Goal: Information Seeking & Learning: Find specific fact

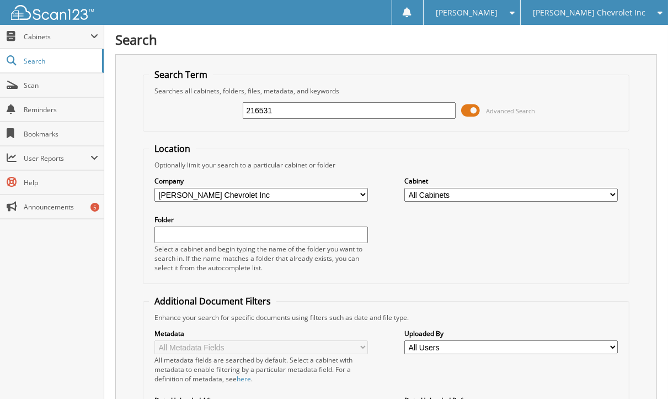
type input "216531"
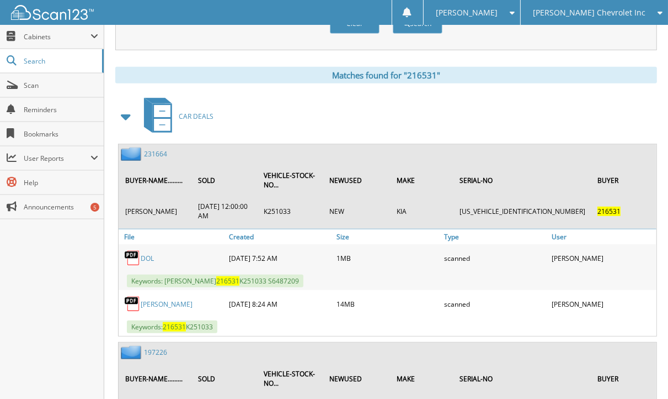
scroll to position [472, 0]
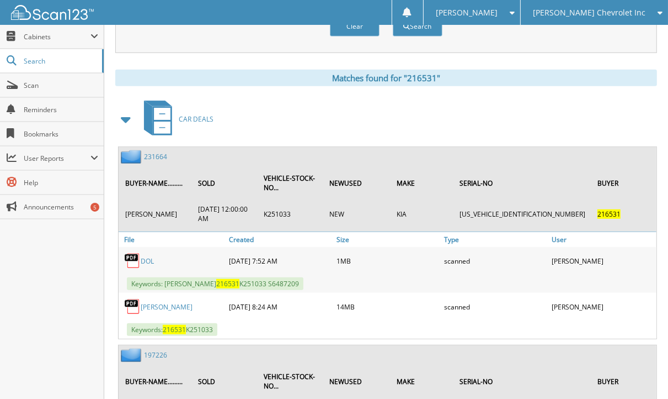
click at [53, 279] on div "Close Cabinets This Company All Companies Search Scan" at bounding box center [52, 212] width 104 height 374
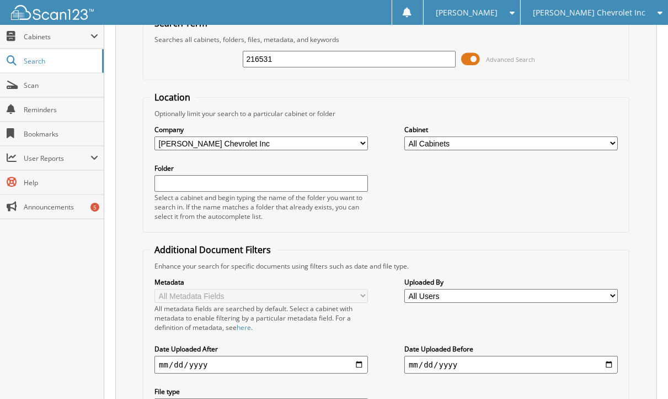
scroll to position [0, 0]
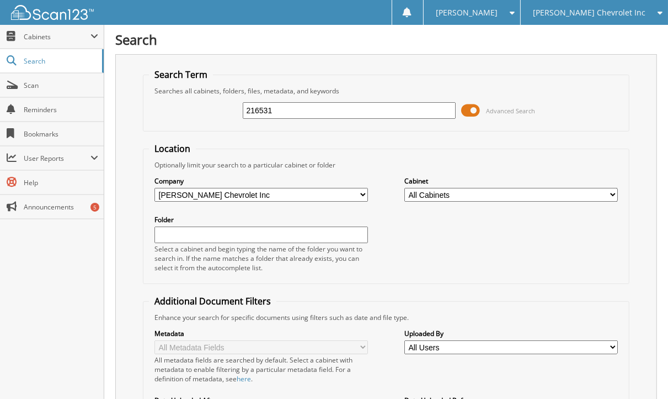
drag, startPoint x: 273, startPoint y: 103, endPoint x: 204, endPoint y: 118, distance: 70.6
click at [204, 118] on div "216531 Advanced Search" at bounding box center [386, 110] width 475 height 30
type input "267653"
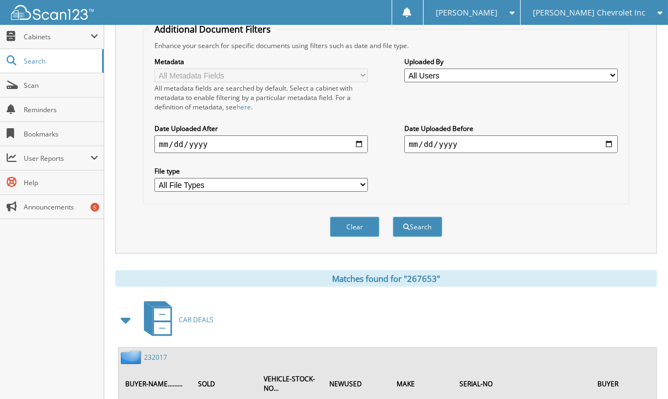
scroll to position [428, 0]
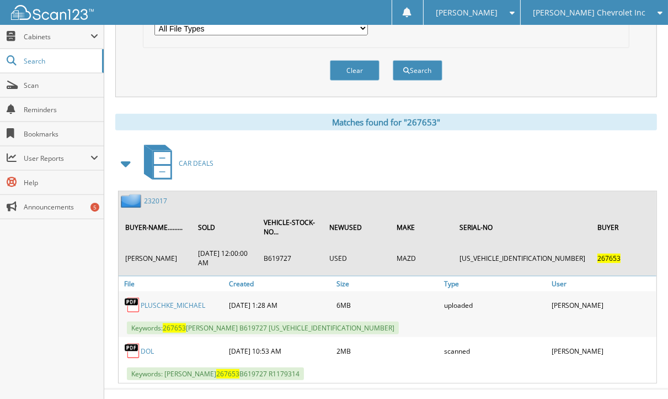
click at [60, 247] on div "Close Cabinets This Company All Companies Search Scan" at bounding box center [52, 212] width 104 height 374
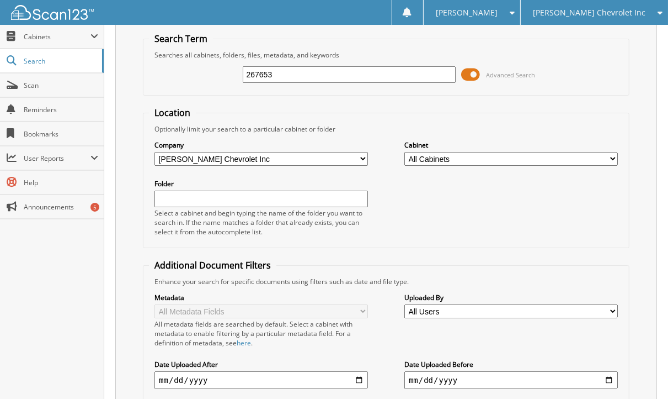
scroll to position [0, 0]
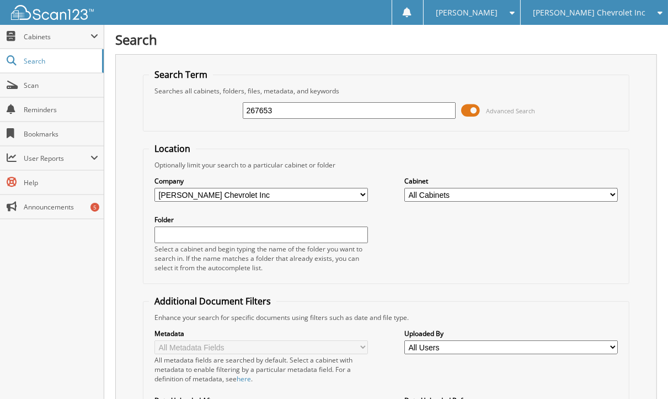
drag, startPoint x: 278, startPoint y: 109, endPoint x: 172, endPoint y: 130, distance: 108.5
click at [172, 130] on fieldset "Search Term Searches all cabinets, folders, files, metadata, and keywords 26765…" at bounding box center [386, 99] width 487 height 63
type input "267784"
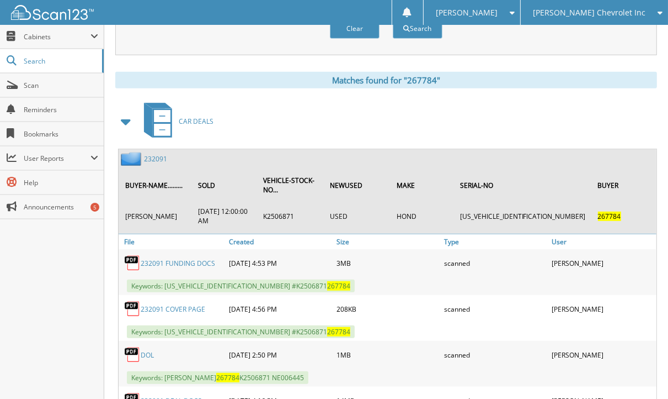
scroll to position [565, 0]
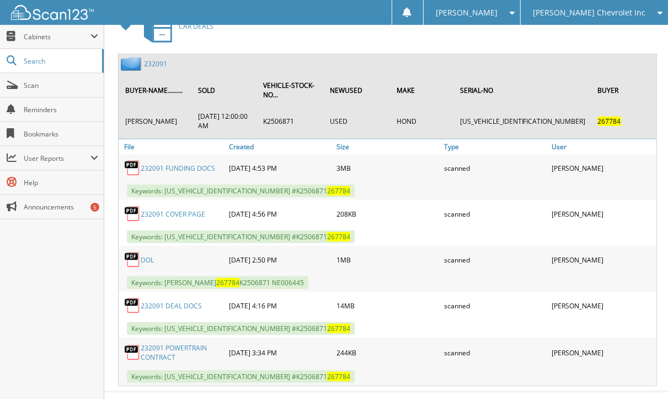
click at [47, 279] on div "Close Cabinets This Company All Companies Search Scan" at bounding box center [52, 212] width 104 height 374
click at [157, 59] on link "232091" at bounding box center [155, 63] width 23 height 9
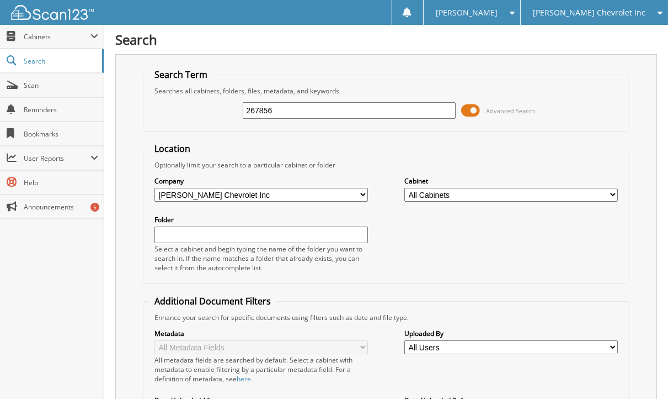
type input "267856"
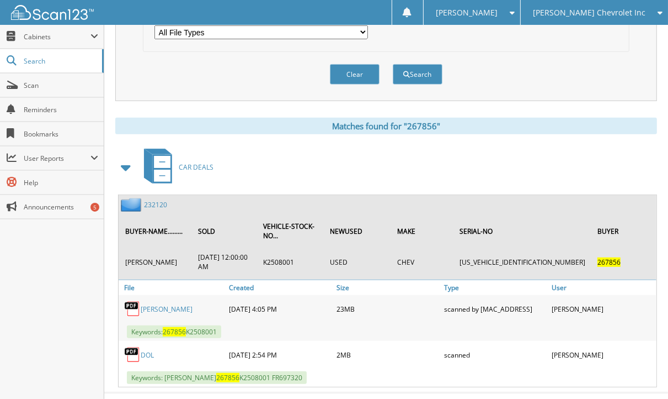
scroll to position [427, 0]
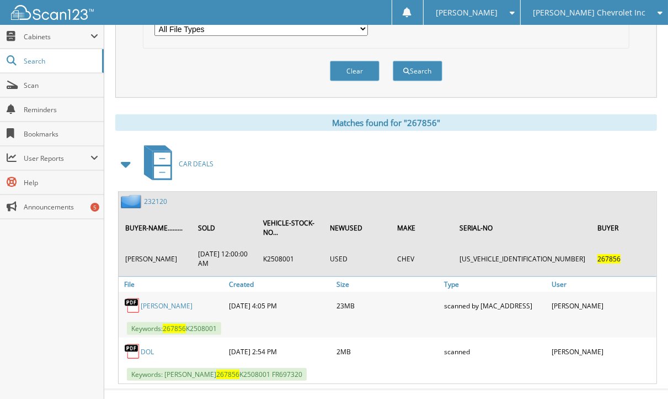
click at [91, 261] on div "Close Cabinets This Company All Companies Search Scan" at bounding box center [52, 212] width 104 height 374
drag, startPoint x: 37, startPoint y: 267, endPoint x: 72, endPoint y: 239, distance: 45.2
click at [37, 267] on div "Close Cabinets This Company All Companies Search Scan" at bounding box center [52, 212] width 104 height 374
click at [158, 195] on div "232120" at bounding box center [143, 201] width 49 height 14
click at [158, 197] on link "232120" at bounding box center [155, 201] width 23 height 9
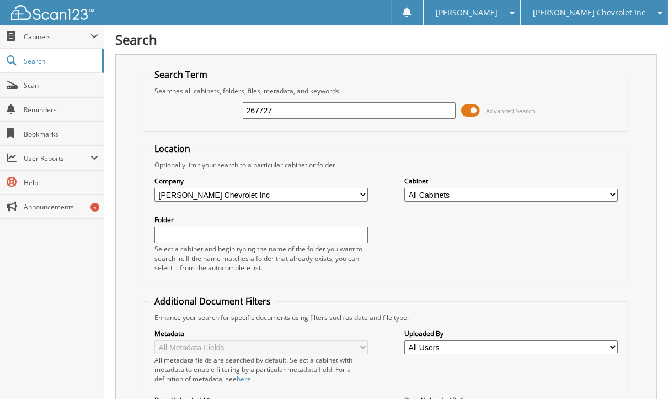
type input "267727"
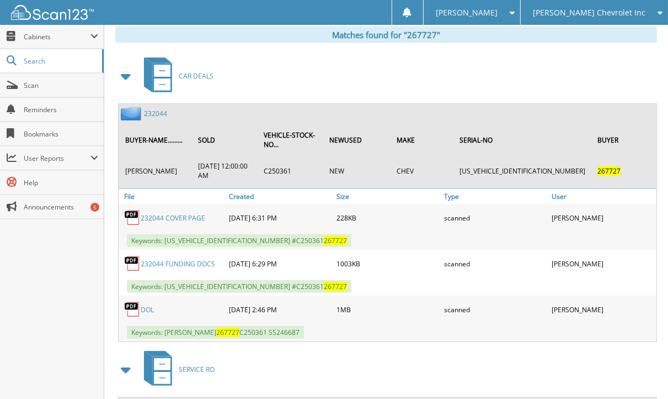
scroll to position [468, 0]
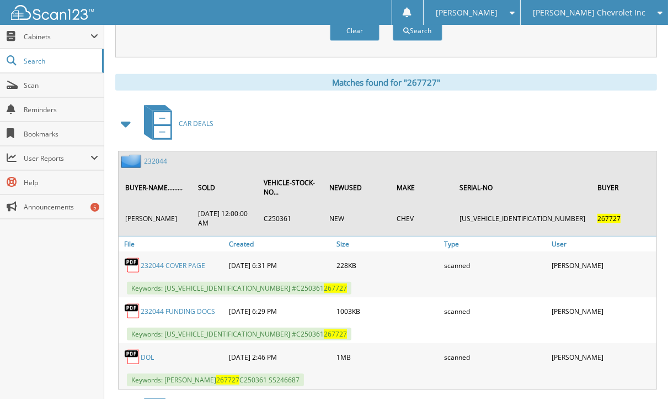
click at [66, 282] on div "Close Cabinets This Company All Companies Search Scan" at bounding box center [52, 212] width 104 height 374
click at [34, 259] on div "Close Cabinets This Company All Companies Search Scan" at bounding box center [52, 212] width 104 height 374
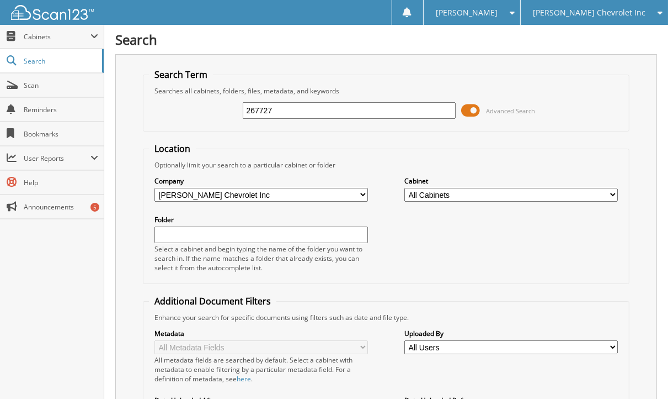
drag, startPoint x: 278, startPoint y: 115, endPoint x: 194, endPoint y: 109, distance: 84.7
click at [194, 109] on div "267727 Advanced Search" at bounding box center [386, 110] width 475 height 30
type input "238882"
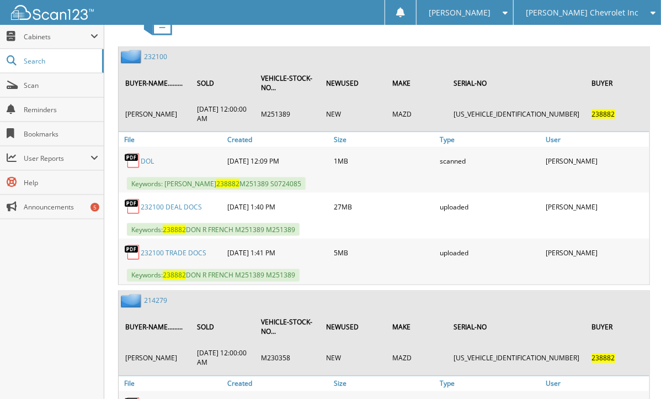
scroll to position [573, 0]
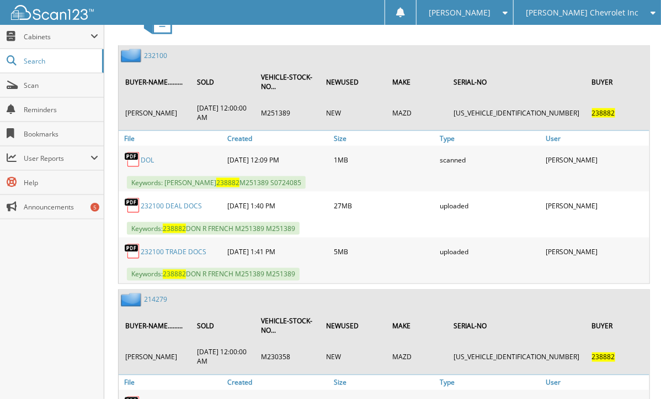
click at [159, 51] on link "232100" at bounding box center [155, 55] width 23 height 9
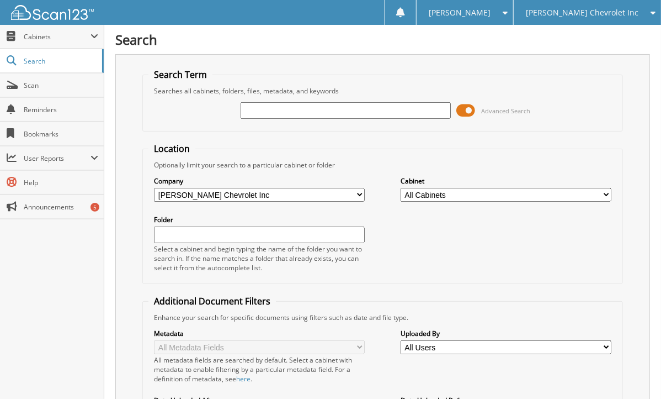
click at [276, 193] on select "All Companies in Lee Johnson Auto Group Hyundai of Everett Lee Johnson Chevrole…" at bounding box center [259, 195] width 211 height 14
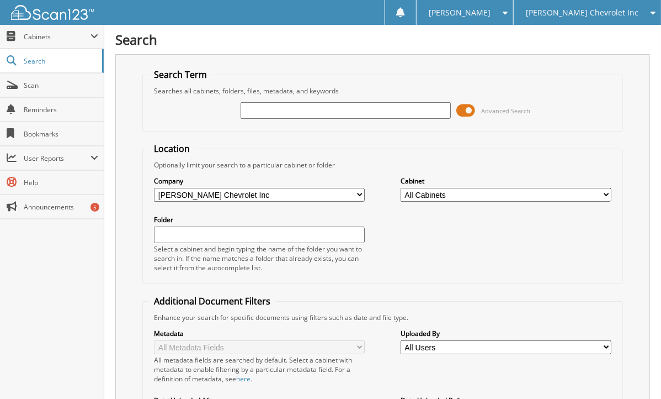
scroll to position [8, 0]
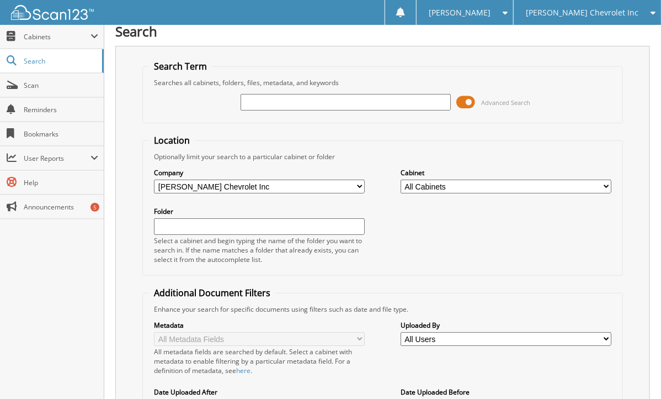
click at [338, 70] on fieldset "Search Term Searches all cabinets, folders, files, metadata, and keywords Advan…" at bounding box center [382, 91] width 480 height 63
click at [329, 93] on div at bounding box center [346, 102] width 211 height 19
click at [323, 98] on input "text" at bounding box center [346, 102] width 211 height 17
click at [125, 142] on div "Search Term Searches all cabinets, folders, files, metadata, and keywords Advan…" at bounding box center [382, 281] width 535 height 471
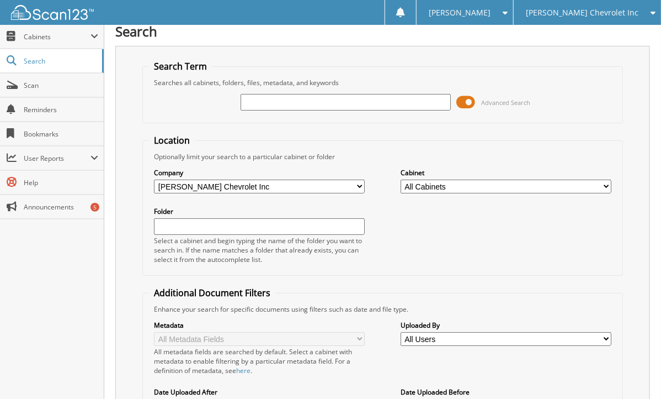
click at [258, 96] on input "text" at bounding box center [346, 102] width 211 height 17
type input "182548"
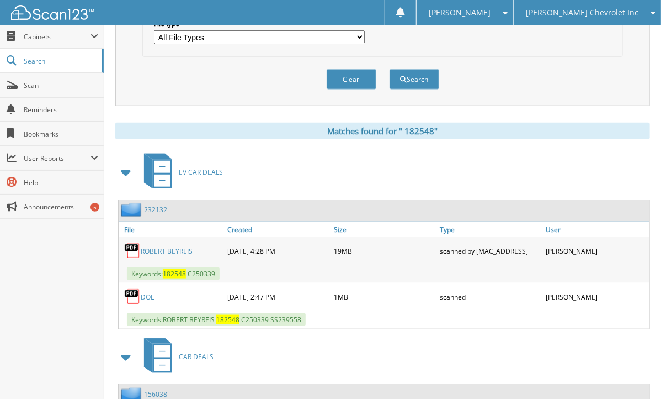
scroll to position [418, 0]
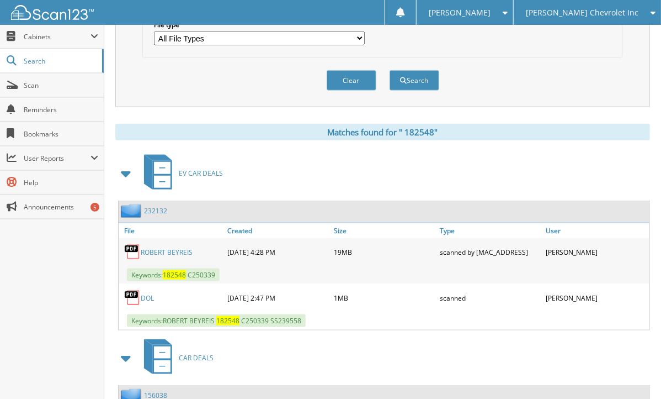
click at [157, 206] on link "2 3 2 1 3 2" at bounding box center [155, 210] width 23 height 9
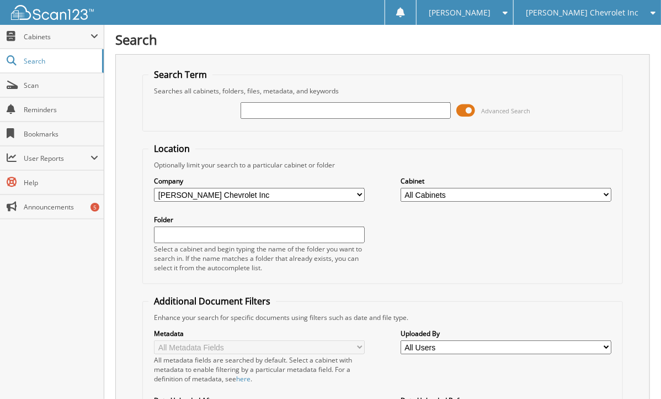
click at [65, 99] on link "Reminders" at bounding box center [52, 110] width 104 height 24
type input "267267"
click at [94, 285] on div "Close Cabinets This Company All Companies Search Scan" at bounding box center [52, 212] width 104 height 374
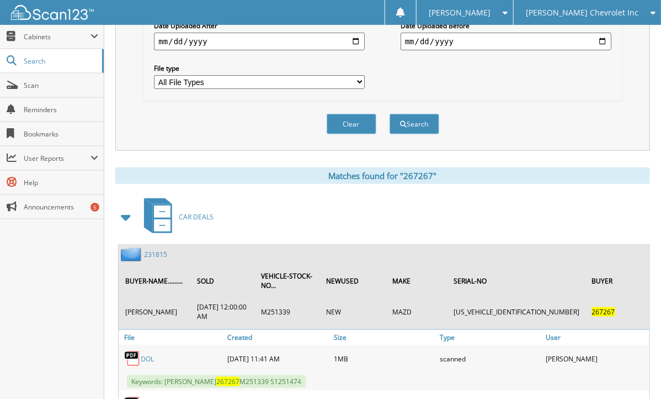
scroll to position [428, 0]
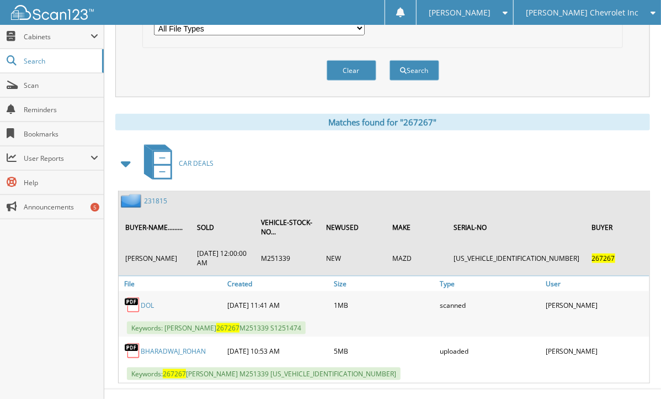
click at [151, 196] on link "231815" at bounding box center [155, 200] width 23 height 9
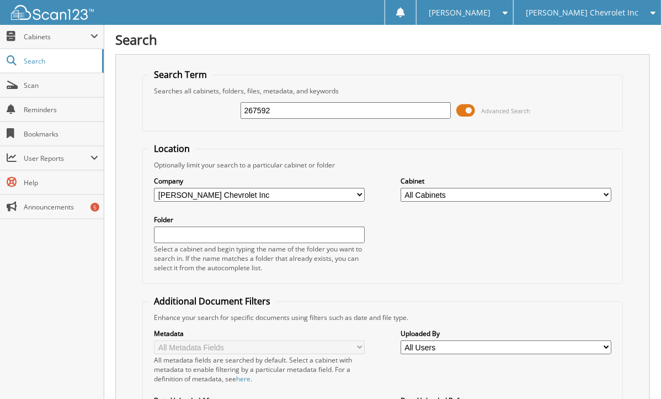
type input "267592"
click at [39, 73] on link "Scan" at bounding box center [52, 85] width 104 height 24
type input "267592"
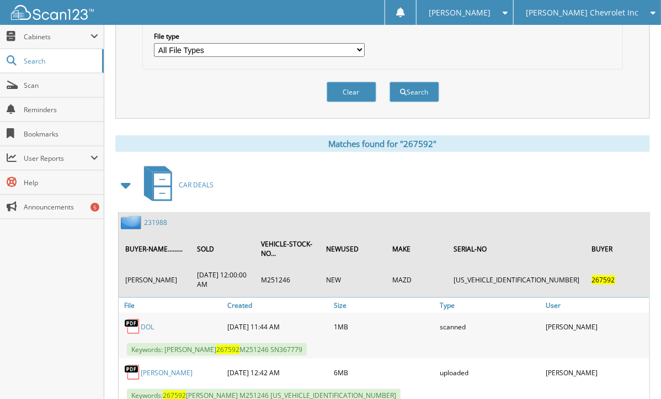
scroll to position [428, 0]
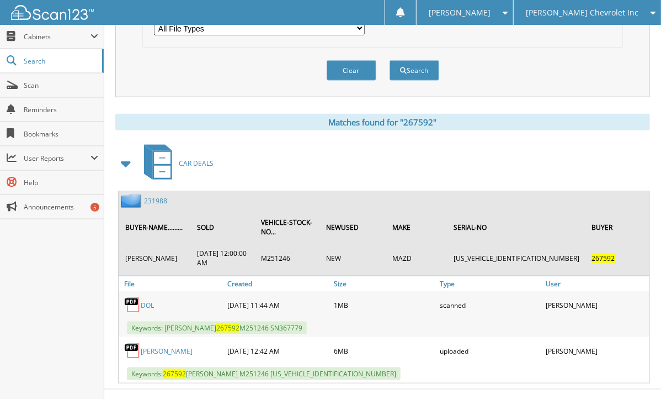
click at [153, 196] on link "231988" at bounding box center [155, 200] width 23 height 9
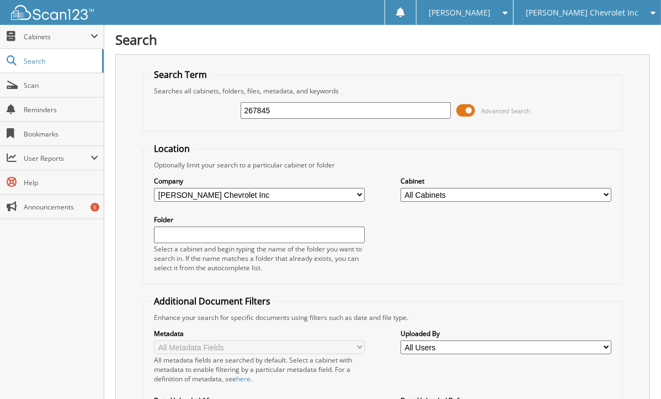
type input "267845"
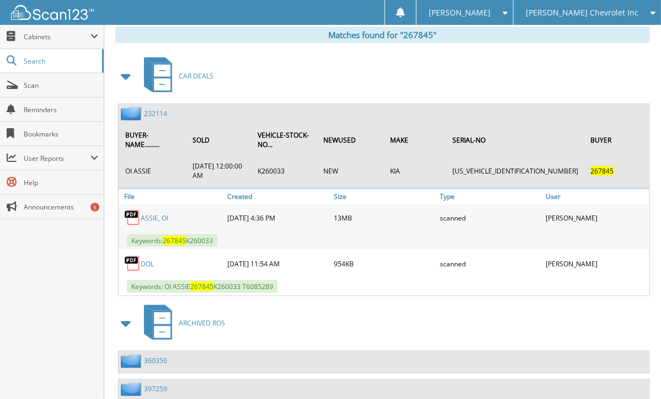
scroll to position [532, 0]
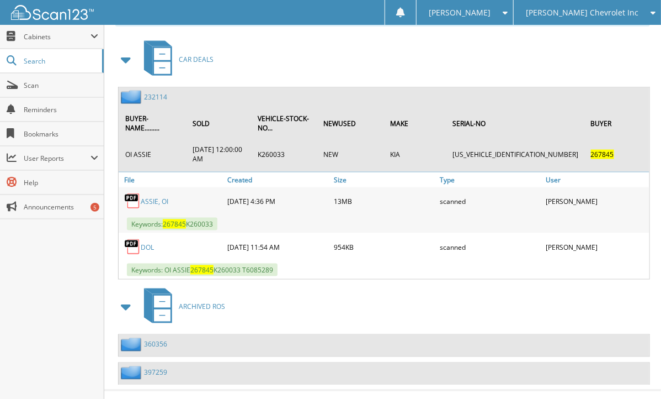
click at [152, 92] on link "232114" at bounding box center [155, 96] width 23 height 9
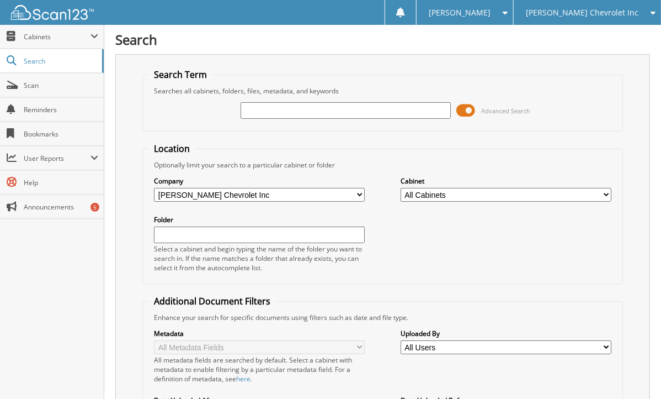
click at [48, 108] on span "Reminders" at bounding box center [61, 109] width 75 height 9
click at [108, 265] on div "Search Search Term Searches all cabinets, folders, files, metadata, and keyword…" at bounding box center [382, 279] width 557 height 558
click at [289, 113] on input "text" at bounding box center [346, 110] width 211 height 17
type input "42277"
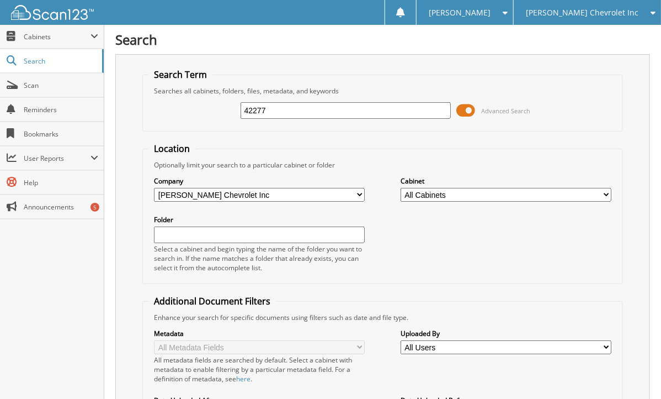
click at [261, 109] on input "42277" at bounding box center [346, 110] width 211 height 17
click at [267, 109] on input "42277" at bounding box center [346, 110] width 211 height 17
drag, startPoint x: 267, startPoint y: 109, endPoint x: 230, endPoint y: 107, distance: 37.1
click at [230, 107] on div "42277 Advanced Search" at bounding box center [382, 110] width 468 height 30
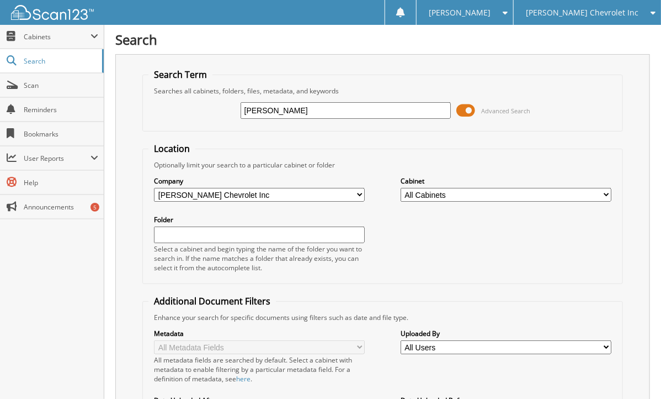
type input "[PERSON_NAME]"
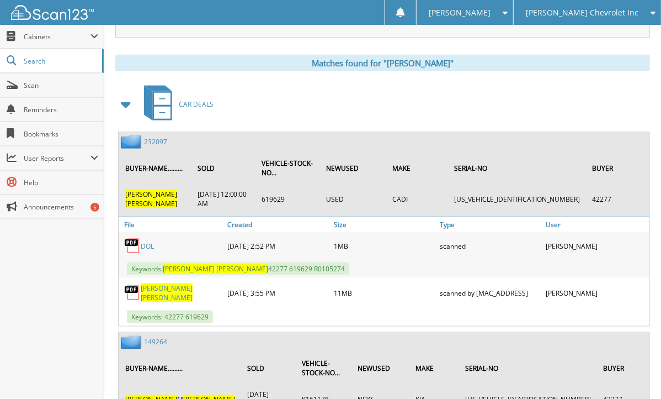
scroll to position [553, 0]
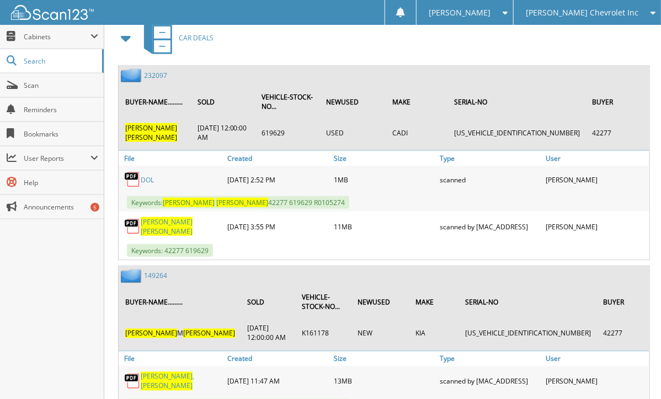
click at [25, 326] on div "Close Cabinets This Company All Companies Search Scan" at bounding box center [52, 212] width 104 height 374
click at [66, 268] on div "Close Cabinets This Company All Companies Search Scan" at bounding box center [52, 212] width 104 height 374
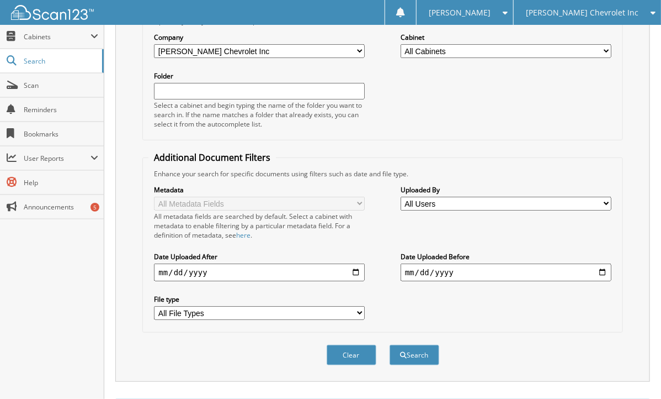
scroll to position [0, 0]
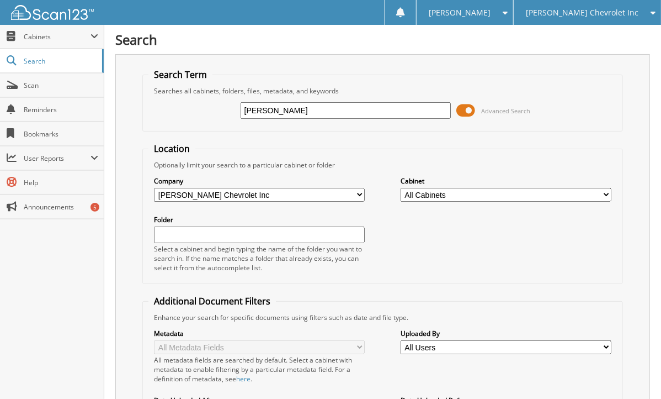
drag, startPoint x: 336, startPoint y: 104, endPoint x: 106, endPoint y: 128, distance: 231.3
type input "267780"
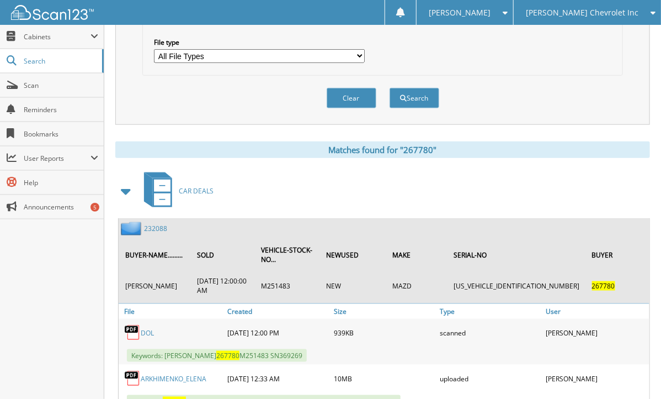
scroll to position [428, 0]
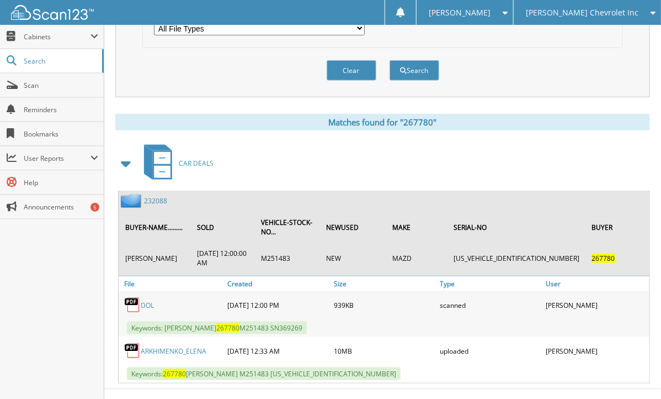
click at [66, 296] on div "Close Cabinets This Company All Companies Search Scan" at bounding box center [52, 212] width 104 height 374
click at [151, 196] on link "232088" at bounding box center [155, 200] width 23 height 9
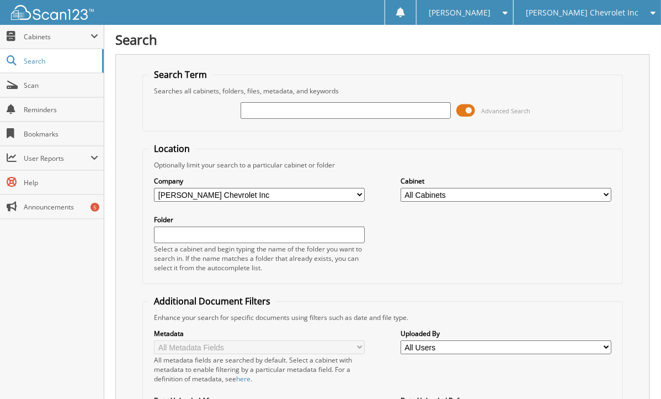
click at [123, 164] on div "Search Term Searches all cabinets, folders, files, metadata, and keywords Advan…" at bounding box center [382, 289] width 535 height 471
click at [273, 112] on input "text" at bounding box center [346, 110] width 211 height 17
type input "228297"
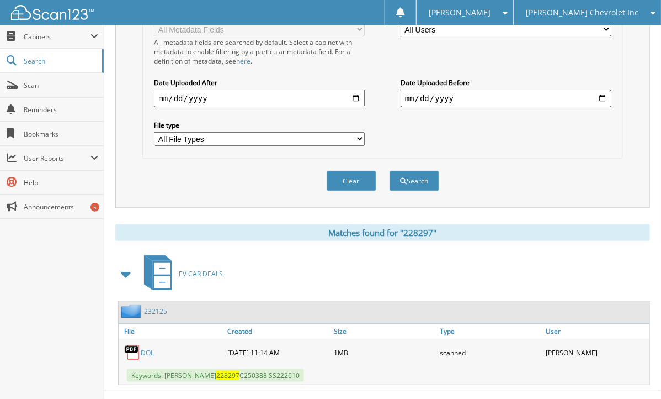
scroll to position [322, 0]
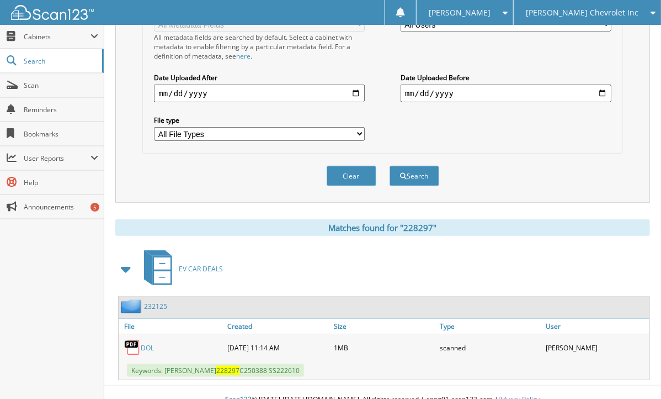
click at [56, 272] on div "Close Cabinets This Company All Companies Search Scan" at bounding box center [52, 212] width 104 height 374
click at [145, 140] on fieldset "Additional Document Filters Enhance your search for specific documents using fi…" at bounding box center [382, 62] width 480 height 181
click at [155, 282] on div "EV CAR DEALS 232125 File Created" at bounding box center [382, 313] width 535 height 133
click at [155, 301] on link "232125" at bounding box center [155, 305] width 23 height 9
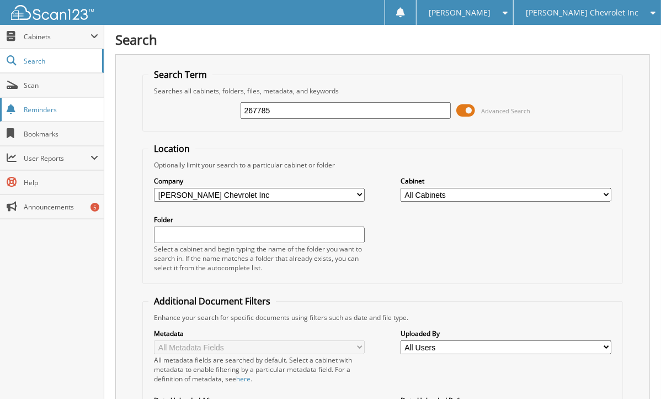
type input "267785"
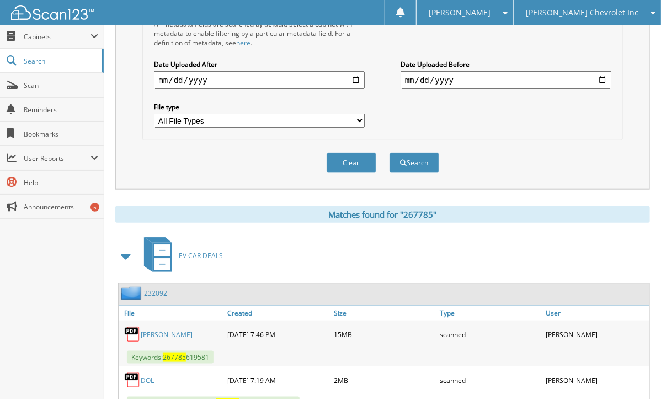
scroll to position [368, 0]
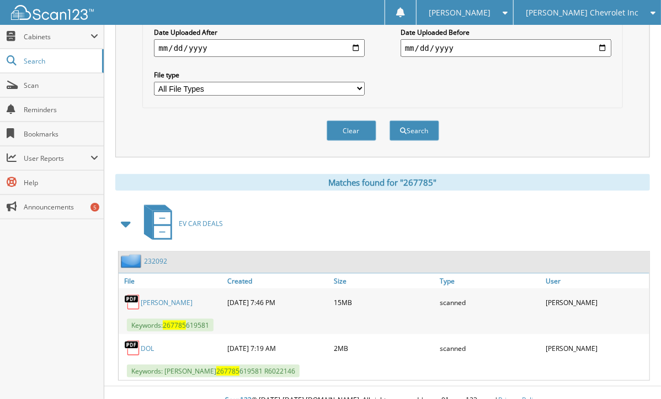
click at [155, 256] on link "232092" at bounding box center [155, 260] width 23 height 9
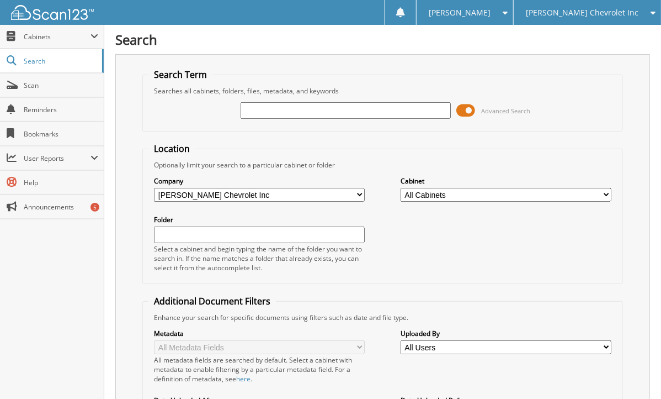
click at [139, 107] on div "Search Term Searches all cabinets, folders, files, metadata, and keywords Advan…" at bounding box center [382, 289] width 535 height 471
click at [289, 101] on div at bounding box center [346, 110] width 211 height 19
click at [269, 115] on input "text" at bounding box center [346, 110] width 211 height 17
type input "267290"
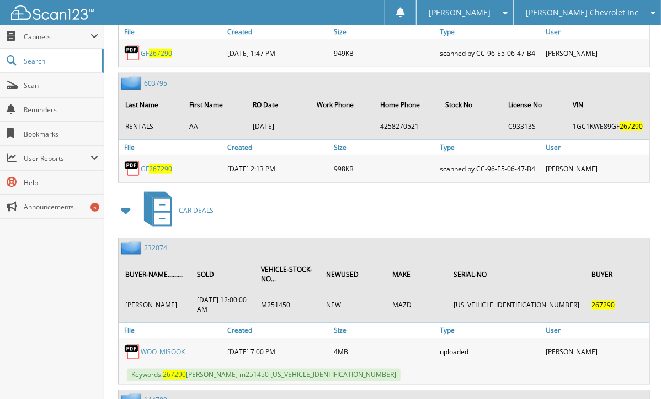
scroll to position [3853, 0]
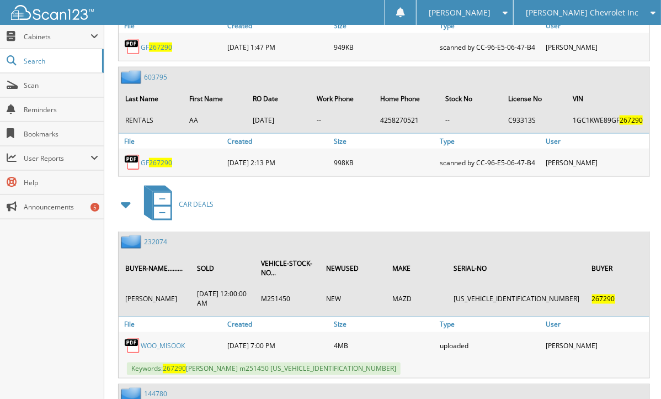
click at [38, 266] on div "Close Cabinets This Company All Companies Search Scan" at bounding box center [52, 212] width 104 height 374
click at [91, 312] on div "Close Cabinets This Company All Companies Search Scan" at bounding box center [52, 212] width 104 height 374
click at [81, 160] on span "User Reports" at bounding box center [57, 157] width 67 height 9
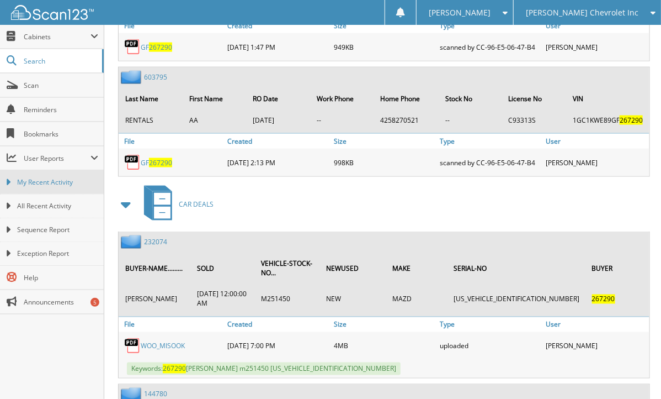
click at [68, 173] on link "My Recent Activity" at bounding box center [52, 182] width 104 height 24
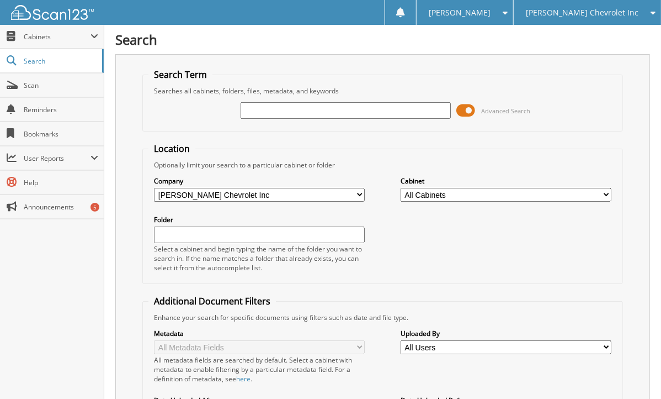
click at [50, 108] on span "Reminders" at bounding box center [61, 109] width 75 height 9
type input "267735"
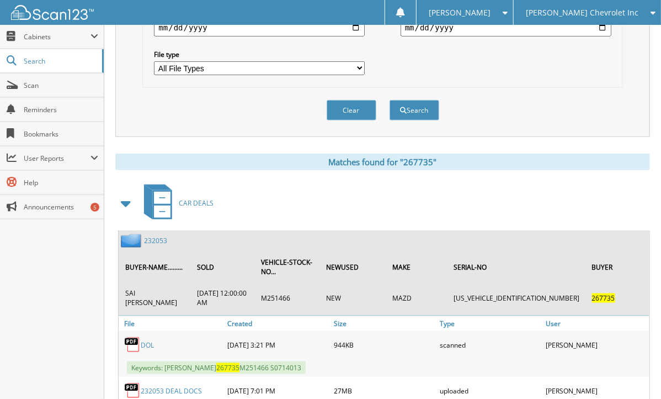
scroll to position [428, 0]
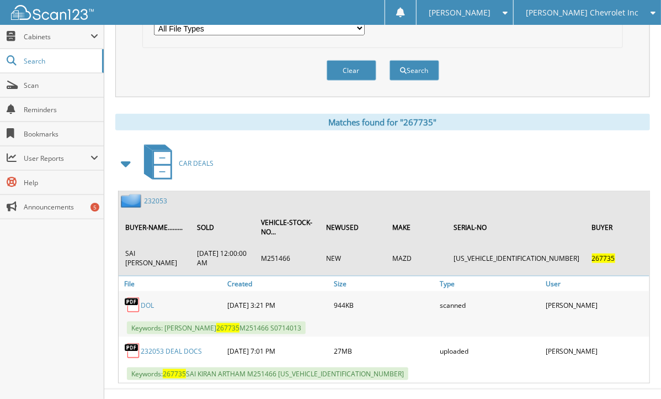
click at [149, 196] on link "232053" at bounding box center [155, 200] width 23 height 9
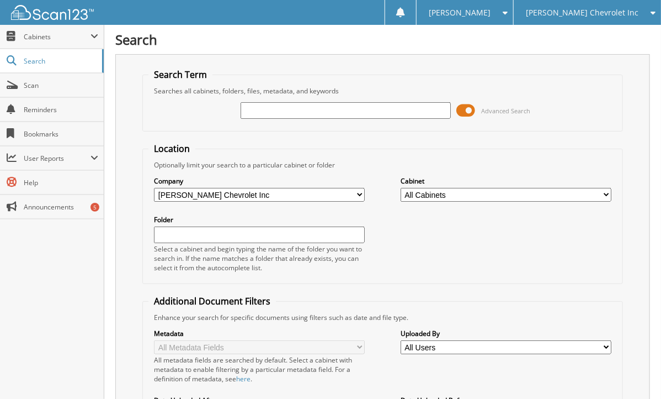
click at [132, 245] on div "Search Term Searches all cabinets, folders, files, metadata, and keywords Advan…" at bounding box center [382, 289] width 535 height 471
click at [60, 162] on span "User Reports" at bounding box center [52, 158] width 104 height 24
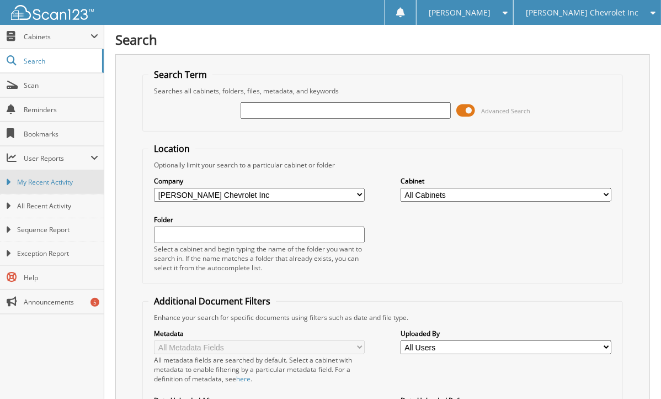
click at [61, 180] on span "My Recent Activity" at bounding box center [57, 182] width 81 height 10
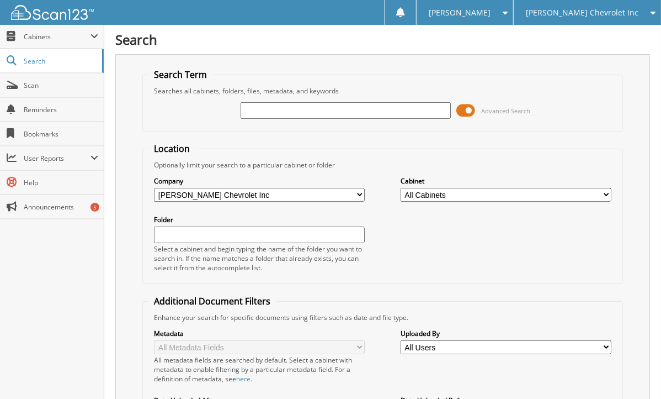
click at [90, 111] on span "Reminders" at bounding box center [61, 109] width 75 height 9
click at [119, 113] on div "Search Term Searches all cabinets, folders, files, metadata, and keywords Advan…" at bounding box center [382, 289] width 535 height 471
click at [288, 110] on input "text" at bounding box center [346, 110] width 211 height 17
type input "267855"
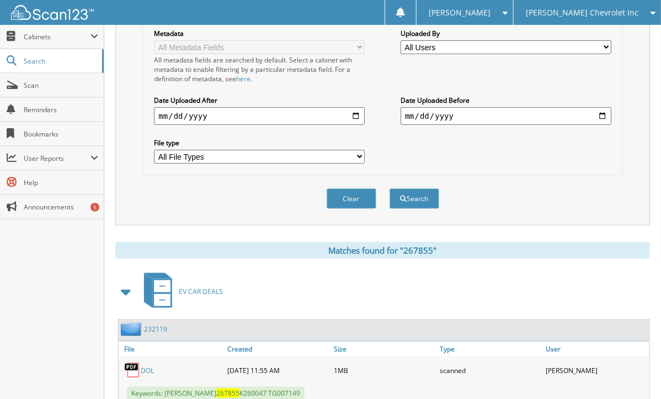
scroll to position [322, 0]
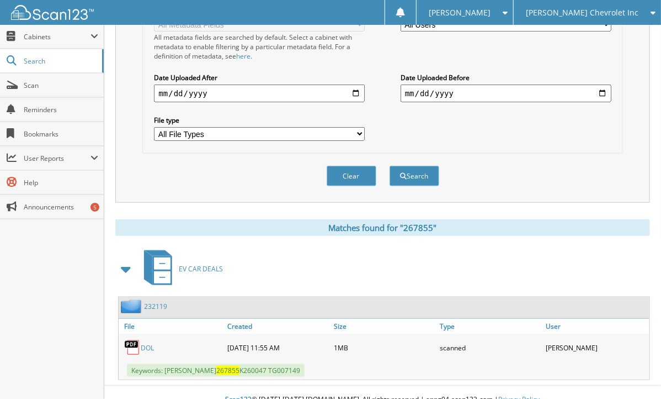
click at [151, 219] on div "Matches found for "267855"" at bounding box center [382, 227] width 535 height 17
click at [154, 301] on link "232119" at bounding box center [155, 305] width 23 height 9
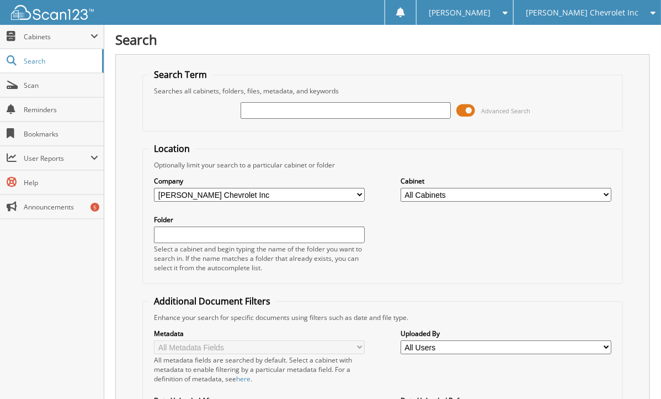
click at [136, 114] on div "Search Term Searches all cabinets, folders, files, metadata, and keywords Advan…" at bounding box center [382, 289] width 535 height 471
click at [309, 99] on div "Advanced Search" at bounding box center [382, 110] width 468 height 30
click at [286, 116] on input "text" at bounding box center [346, 110] width 211 height 17
type input "267753"
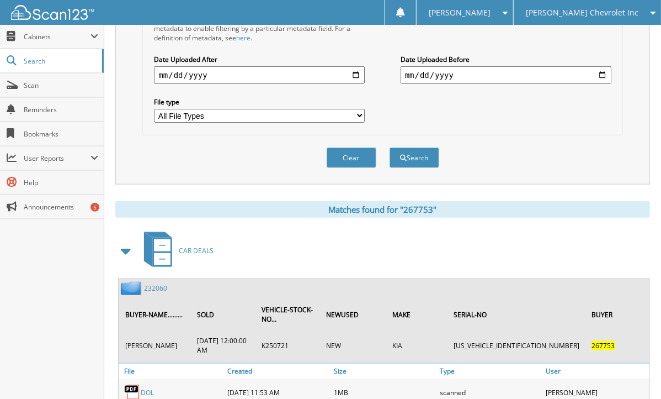
scroll to position [428, 0]
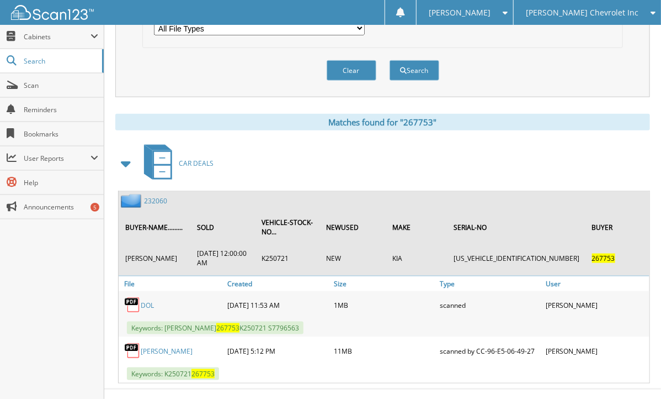
click at [151, 196] on link "232060" at bounding box center [155, 200] width 23 height 9
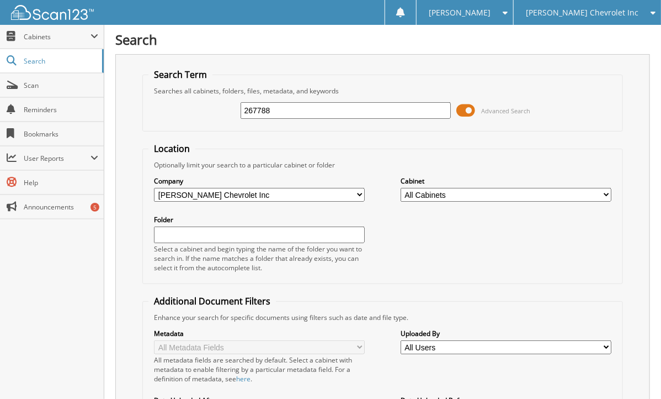
type input "267788"
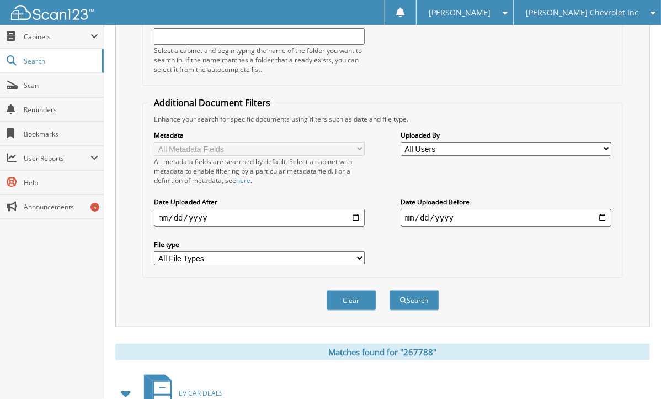
scroll to position [368, 0]
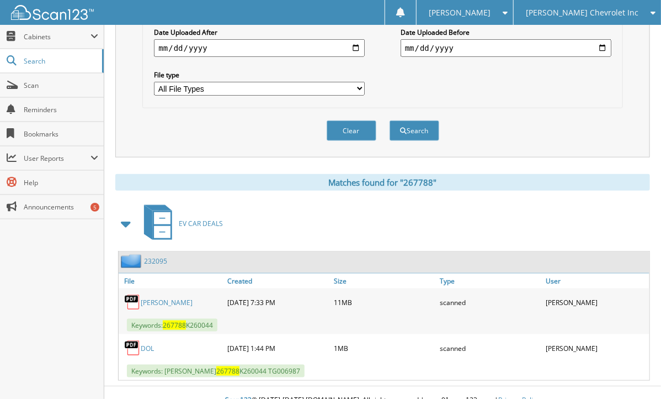
click at [153, 256] on link "232095" at bounding box center [155, 260] width 23 height 9
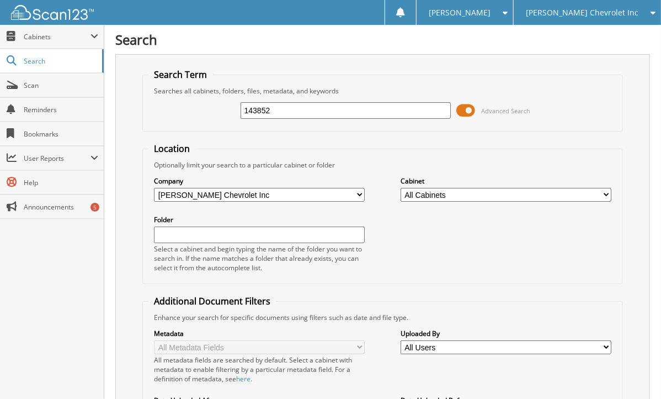
type input "143852"
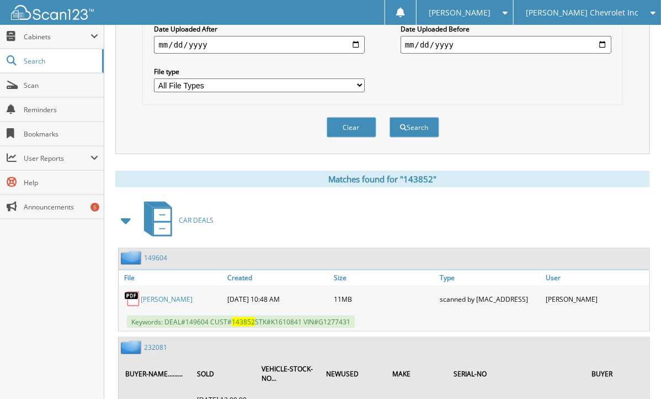
scroll to position [422, 0]
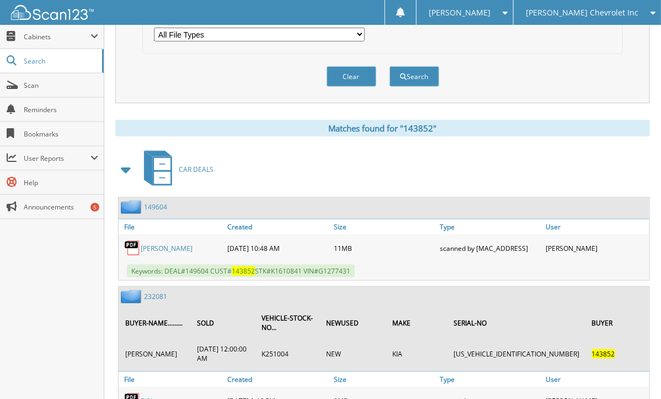
click at [109, 98] on div "Search Search Term Searches all cabinets, folders, files, metadata, and keyword…" at bounding box center [382, 44] width 557 height 933
click at [71, 257] on div "Close Cabinets This Company All Companies Search Scan" at bounding box center [52, 212] width 104 height 374
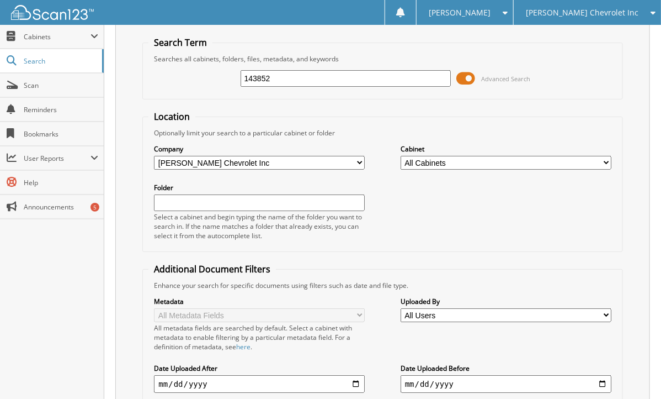
scroll to position [0, 0]
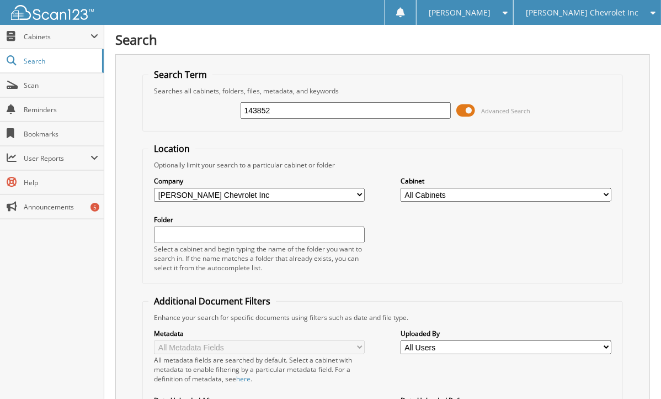
drag, startPoint x: 291, startPoint y: 112, endPoint x: 212, endPoint y: 102, distance: 79.6
click at [212, 102] on div "143852 Advanced Search" at bounding box center [382, 110] width 468 height 30
type input "267637"
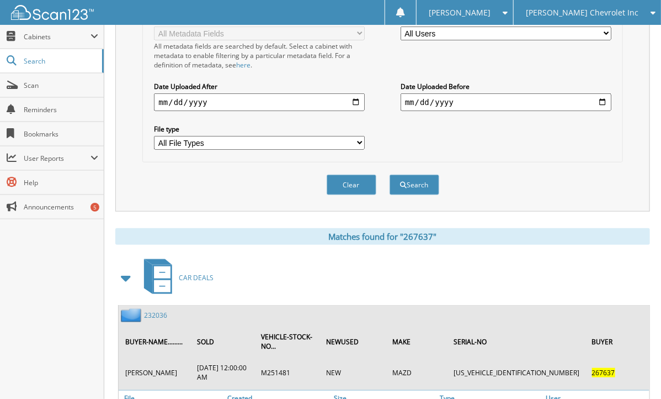
scroll to position [428, 0]
